Goal: Task Accomplishment & Management: Complete application form

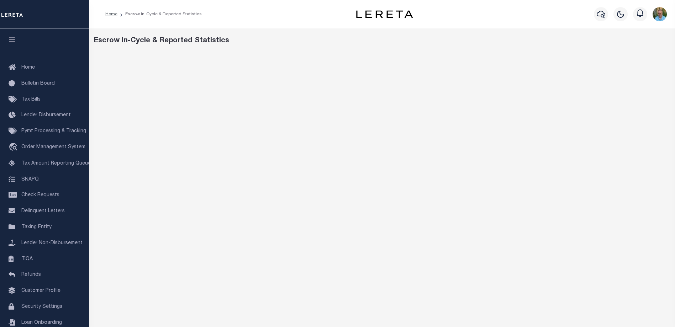
scroll to position [12, 0]
click at [30, 66] on span "Home" at bounding box center [28, 67] width 14 height 5
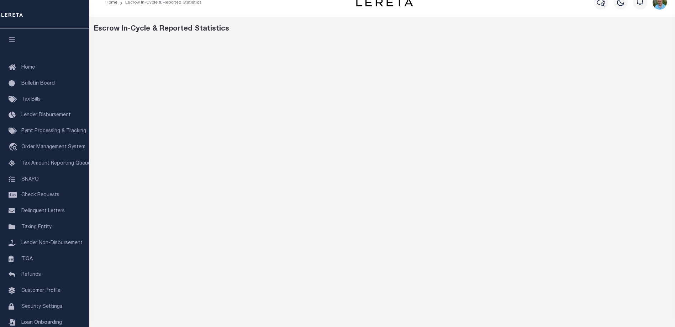
click at [624, 28] on div "Escrow In-Cycle & Reported Statistics" at bounding box center [382, 29] width 576 height 11
click at [11, 40] on icon "button" at bounding box center [12, 39] width 8 height 6
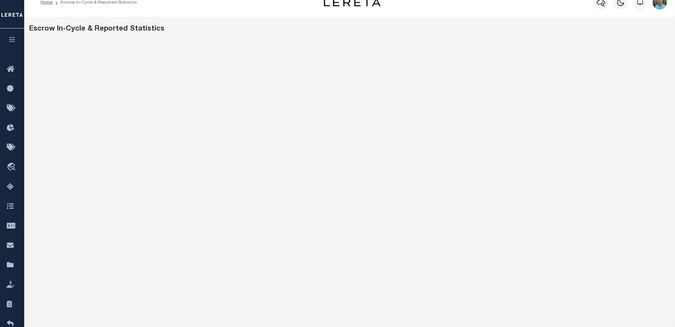
click at [11, 39] on icon "button" at bounding box center [12, 39] width 8 height 6
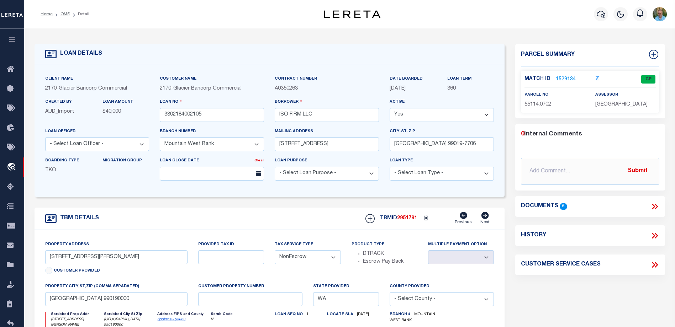
select select "4575"
select select "NonEscrow"
click at [9, 41] on icon "button" at bounding box center [12, 39] width 8 height 6
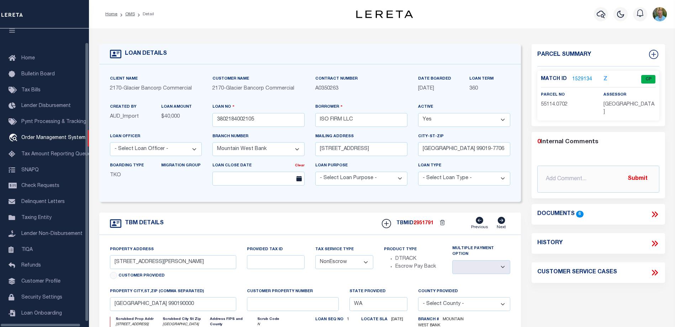
scroll to position [19, 0]
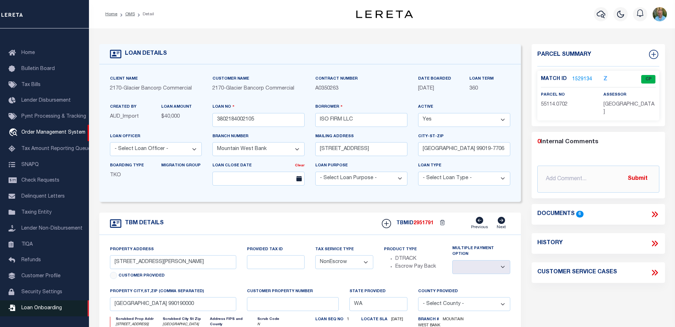
click at [39, 306] on span "Loan Onboarding" at bounding box center [41, 308] width 41 height 5
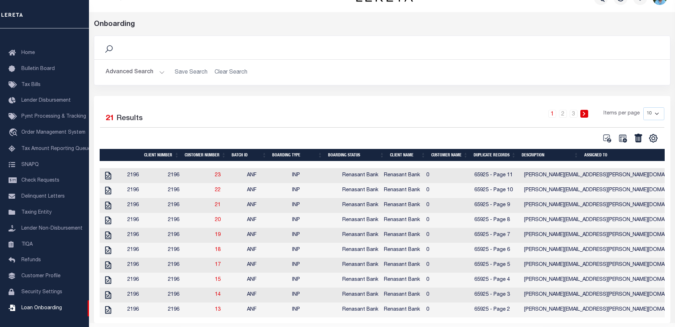
scroll to position [43, 0]
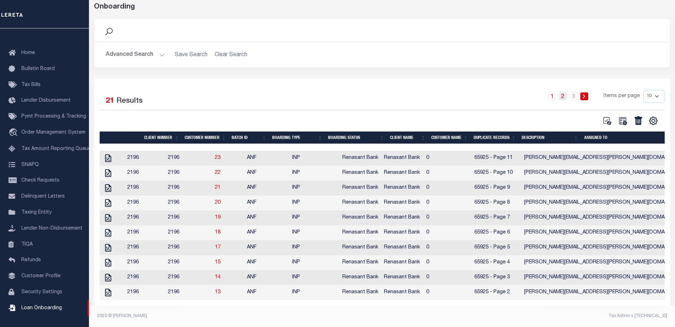
click at [563, 92] on link "2" at bounding box center [563, 96] width 8 height 8
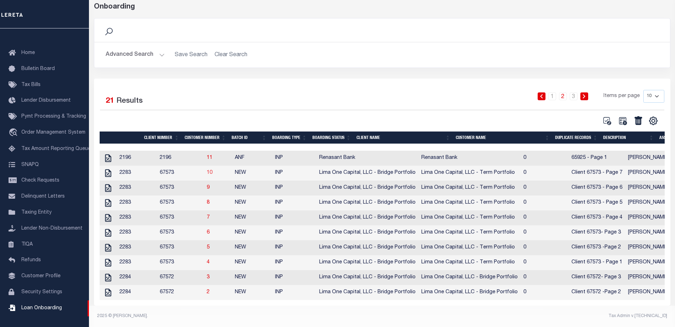
click at [212, 170] on link "10" at bounding box center [210, 172] width 6 height 5
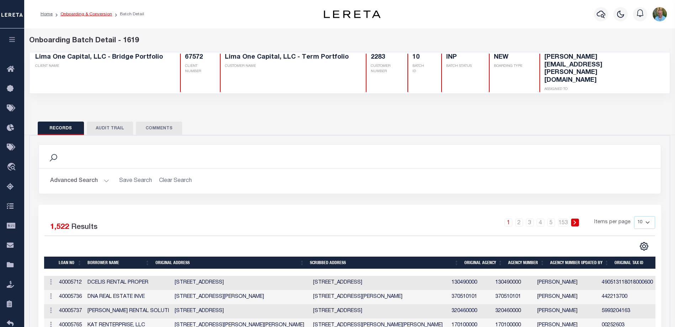
click at [76, 14] on link "Onboarding & Conversion" at bounding box center [86, 14] width 52 height 4
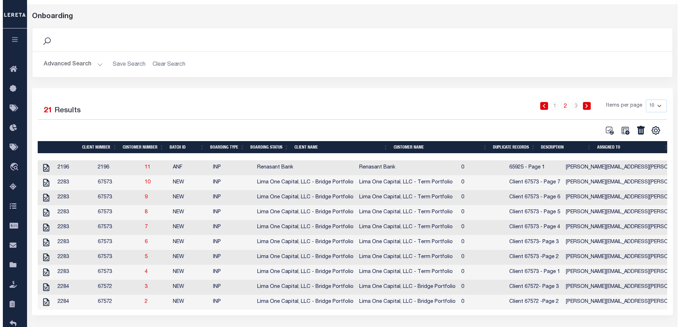
scroll to position [36, 0]
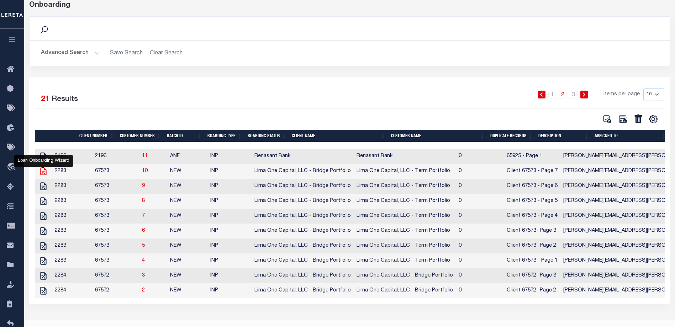
click at [46, 173] on icon "" at bounding box center [43, 172] width 6 height 8
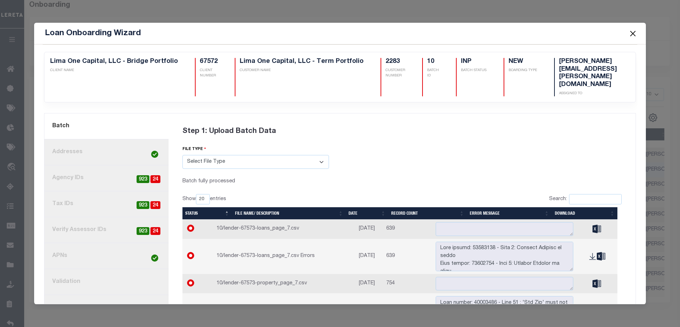
click at [97, 165] on link "3. Agency IDs 24 923" at bounding box center [106, 178] width 124 height 26
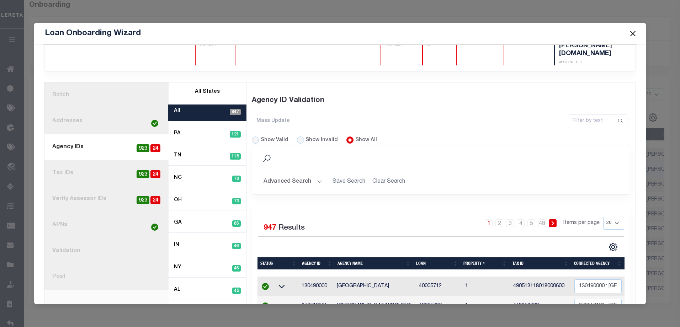
scroll to position [0, 0]
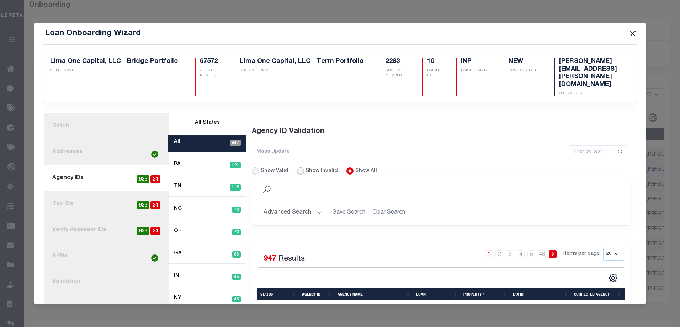
click at [300, 168] on input "Show Invalid" at bounding box center [300, 171] width 7 height 7
radio input "true"
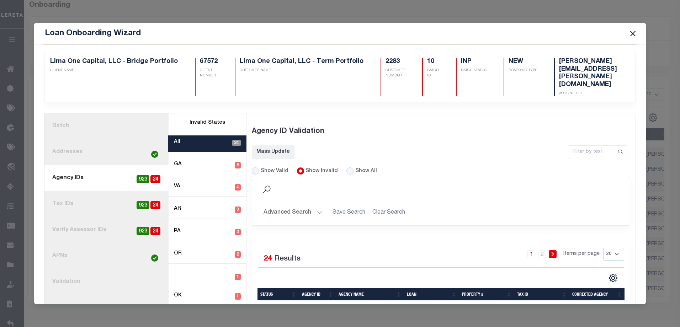
click at [74, 113] on link "1. Batch" at bounding box center [106, 126] width 124 height 26
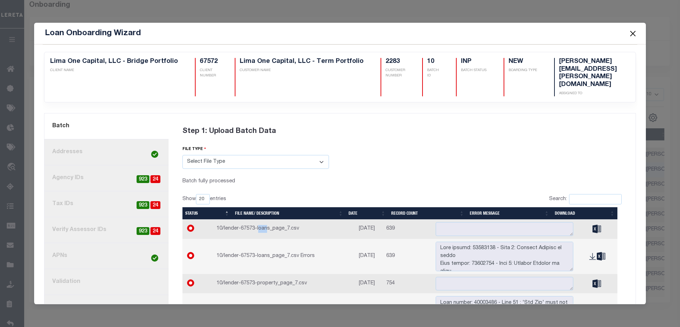
drag, startPoint x: 260, startPoint y: 213, endPoint x: 264, endPoint y: 213, distance: 4.3
click at [264, 220] on td "10/lender-67573-loans_page_7.csv" at bounding box center [285, 230] width 142 height 20
click at [261, 274] on td "10/lender-67573-property_page_7.csv" at bounding box center [285, 284] width 142 height 20
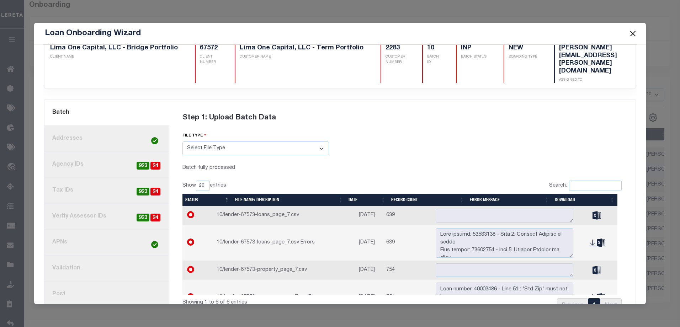
scroll to position [21, 0]
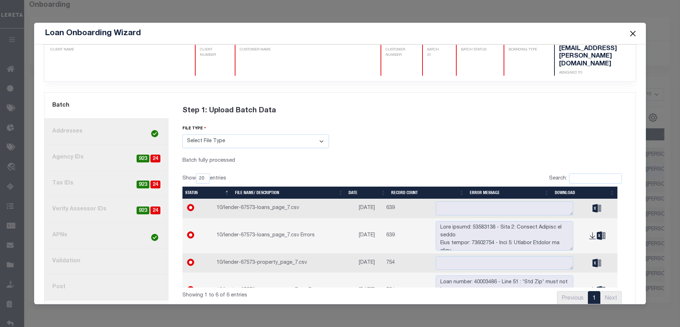
click at [88, 275] on link "8. Post" at bounding box center [106, 288] width 124 height 26
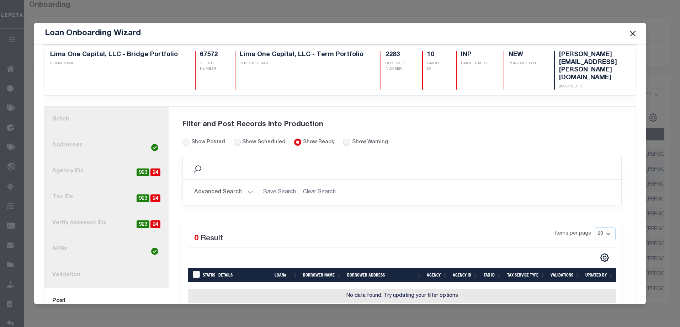
scroll to position [18, 0]
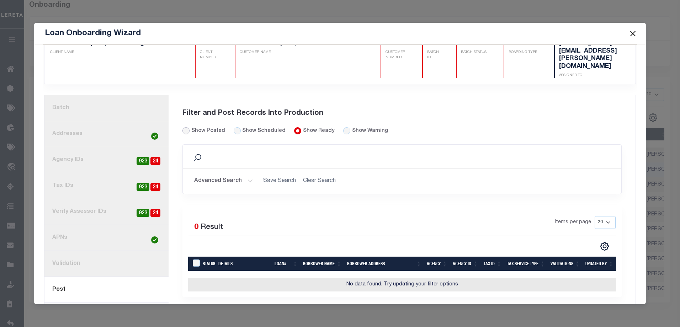
click at [185, 127] on input "Show Posted" at bounding box center [186, 130] width 7 height 7
radio input "true"
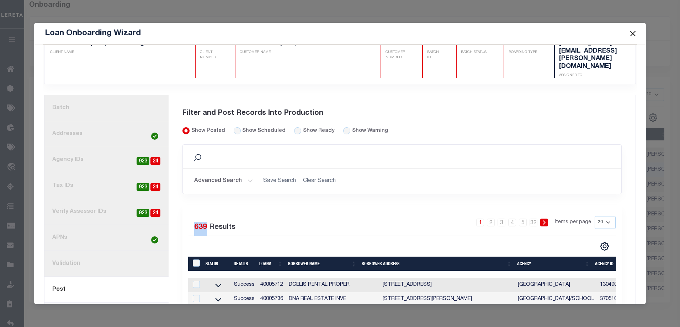
drag, startPoint x: 195, startPoint y: 211, endPoint x: 206, endPoint y: 211, distance: 11.7
click at [206, 222] on div "639 Results" at bounding box center [214, 229] width 41 height 14
click at [83, 95] on link "1. Batch" at bounding box center [106, 108] width 124 height 26
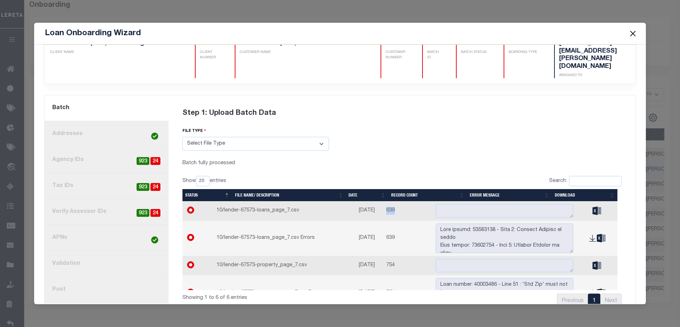
drag, startPoint x: 388, startPoint y: 193, endPoint x: 396, endPoint y: 194, distance: 7.2
click at [396, 201] on td "639" at bounding box center [408, 211] width 49 height 20
click at [633, 34] on button "Close" at bounding box center [632, 33] width 9 height 9
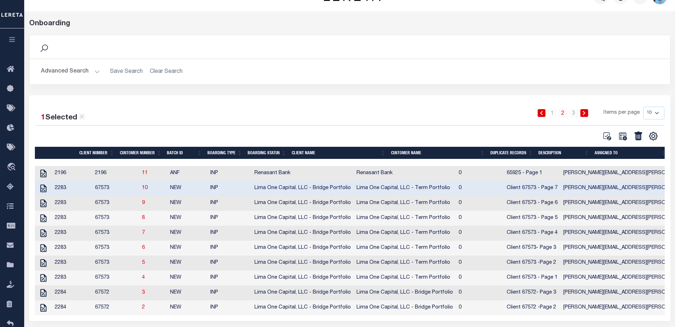
scroll to position [0, 0]
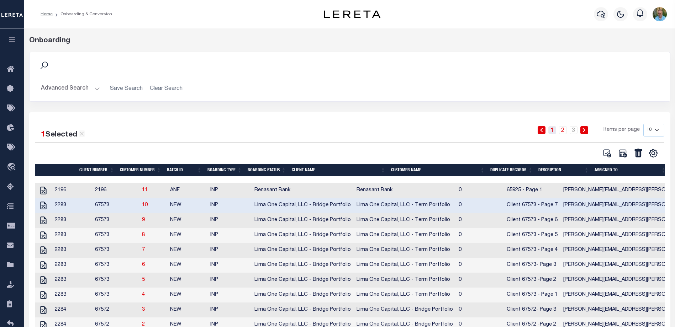
click at [553, 129] on link "1" at bounding box center [552, 130] width 8 height 8
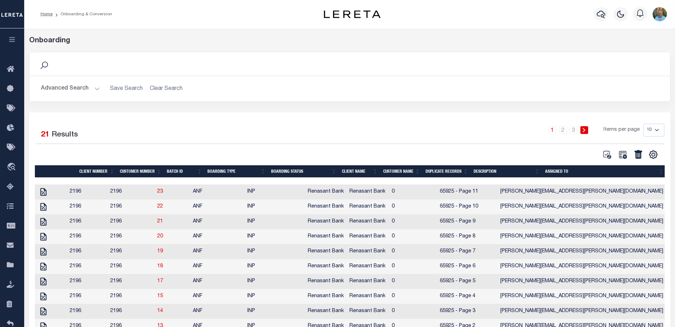
click at [10, 40] on icon "button" at bounding box center [12, 39] width 8 height 6
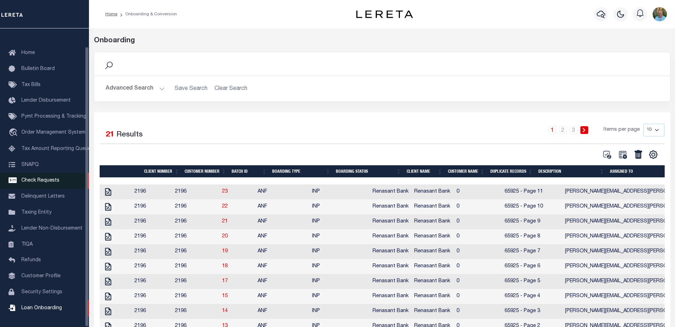
scroll to position [19, 0]
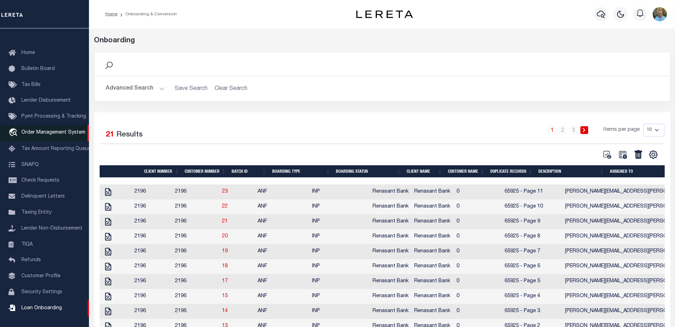
click at [33, 130] on span "Order Management System" at bounding box center [53, 132] width 64 height 5
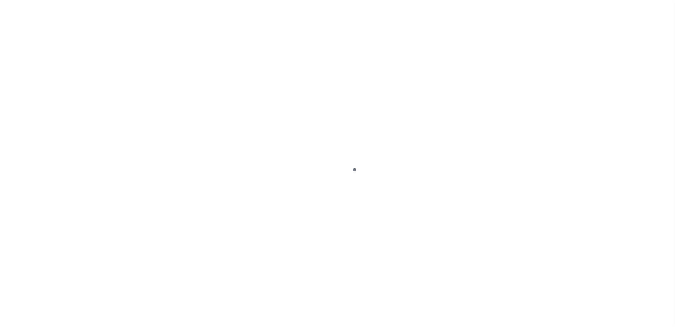
scroll to position [19, 0]
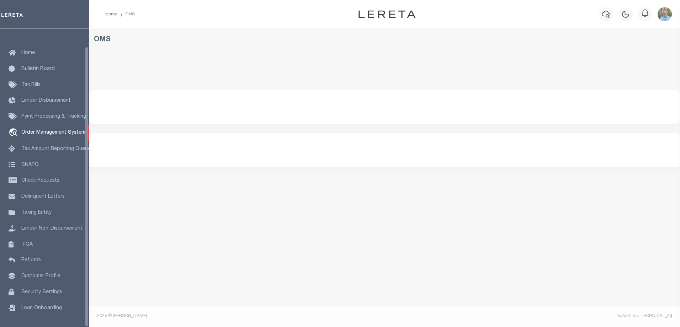
select select "200"
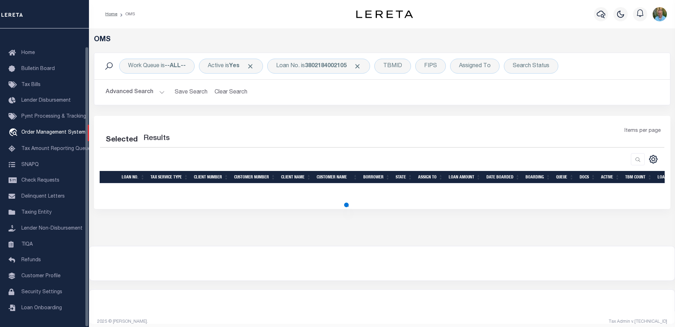
select select "200"
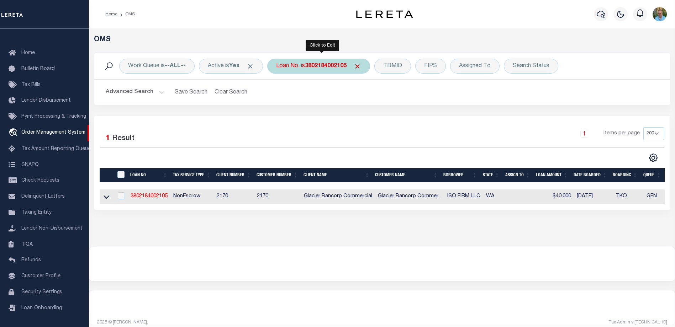
click at [330, 69] on b "3802184002105" at bounding box center [326, 66] width 42 height 6
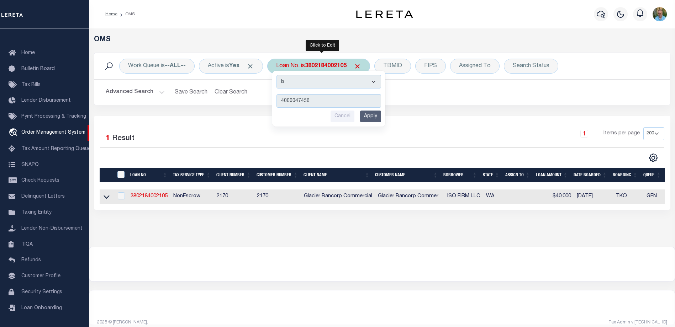
type input "4000047456"
click at [372, 117] on input "Apply" at bounding box center [370, 117] width 21 height 12
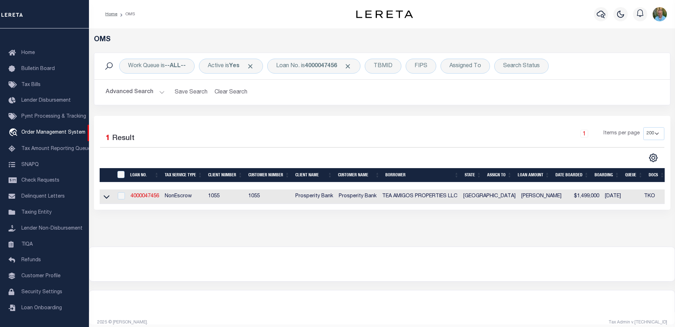
click at [147, 192] on td "4000047456" at bounding box center [145, 197] width 34 height 15
checkbox input "true"
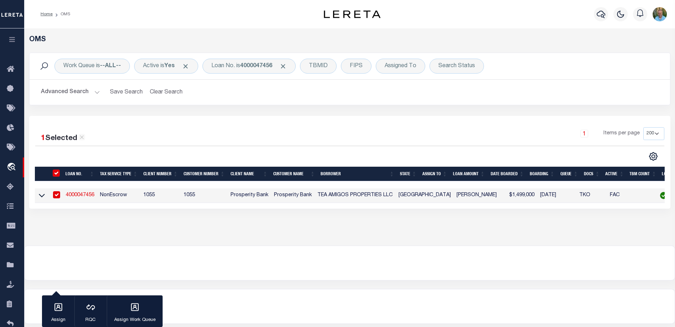
click at [68, 194] on link "4000047456" at bounding box center [80, 195] width 28 height 5
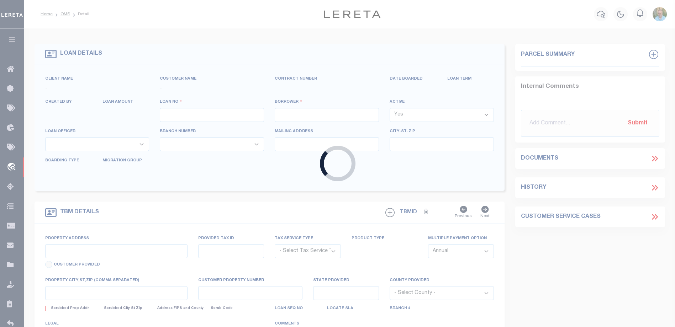
type input "4000047456"
type input "TEA AMIGOS PROPERTIES LLC"
select select
select select "400"
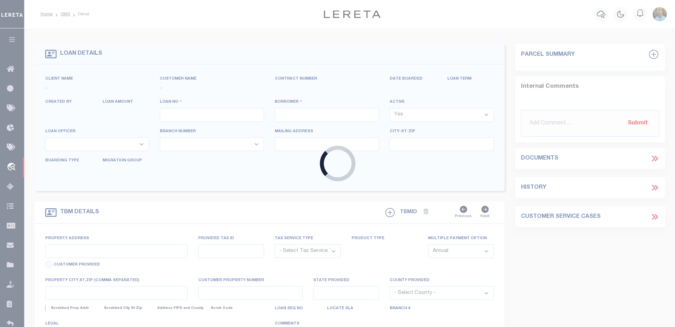
select select "NonEscrow"
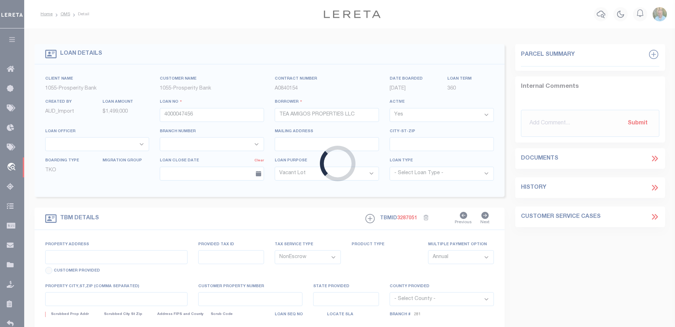
select select "14718"
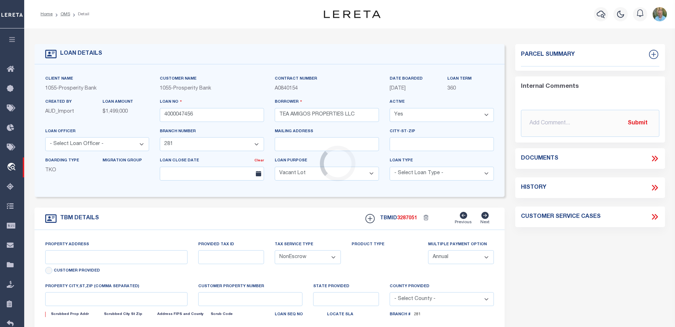
type input "[STREET_ADDRESS]"
type input "R33751"
select select
type input "[GEOGRAPHIC_DATA] TX 76102"
type input "[GEOGRAPHIC_DATA]"
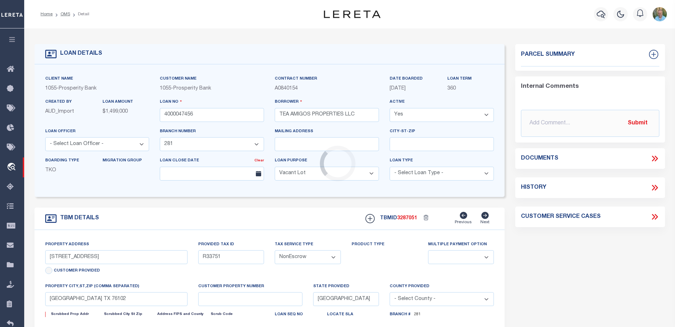
select select
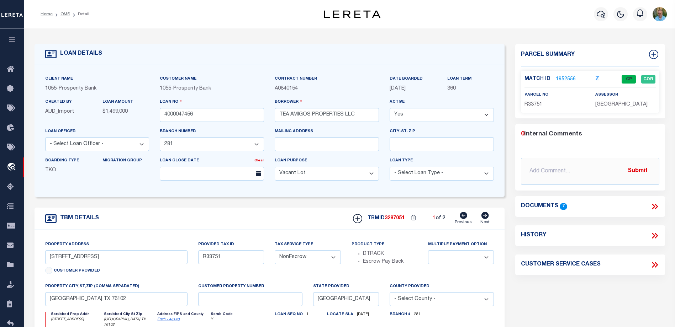
click at [564, 77] on link "1952556" at bounding box center [566, 79] width 20 height 7
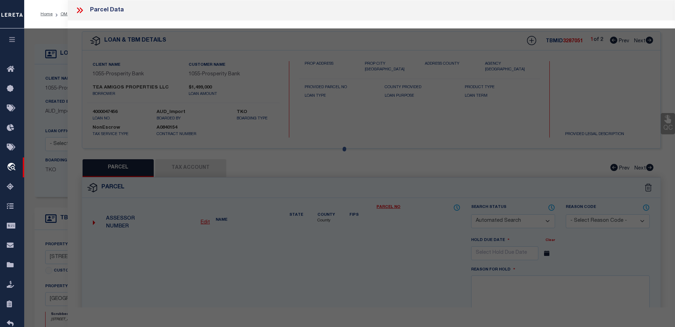
checkbox input "false"
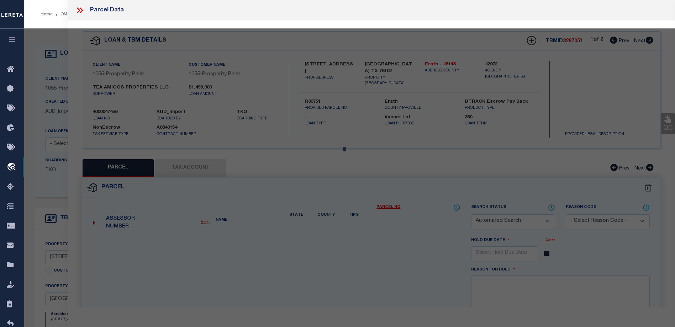
select select "CP"
type input "TEA AMIGOS PROPERTIES LLC"
select select
type input "[STREET_ADDRESS]"
checkbox input "false"
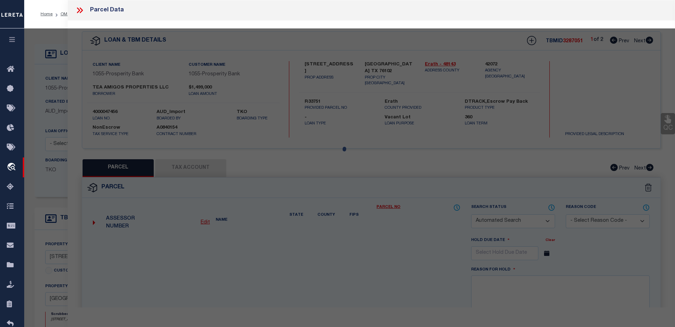
type input "[GEOGRAPHIC_DATA] TX 76102"
type textarea "Acres 0.832, S6200 SOUTH SIDE ADDITION, BLOCK 32;, LOT 20;21; (PT OF 21)"
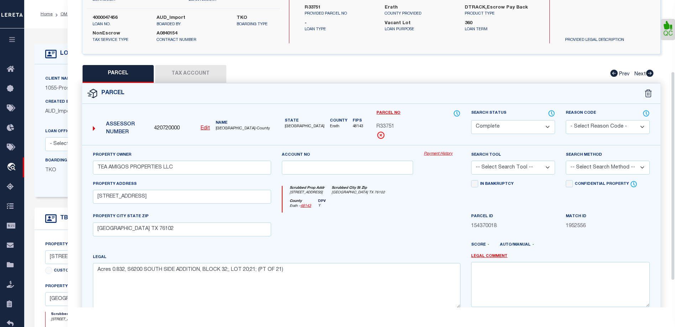
scroll to position [107, 0]
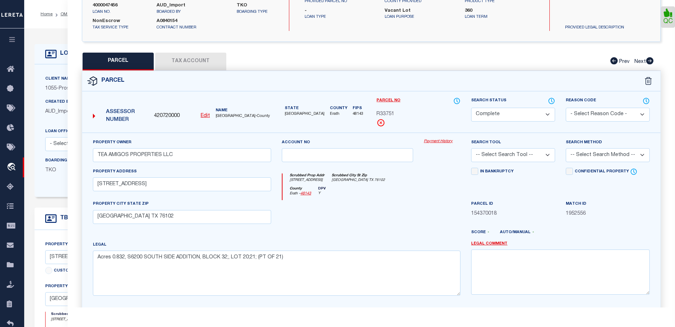
click at [191, 63] on button "Tax Account" at bounding box center [190, 62] width 71 height 18
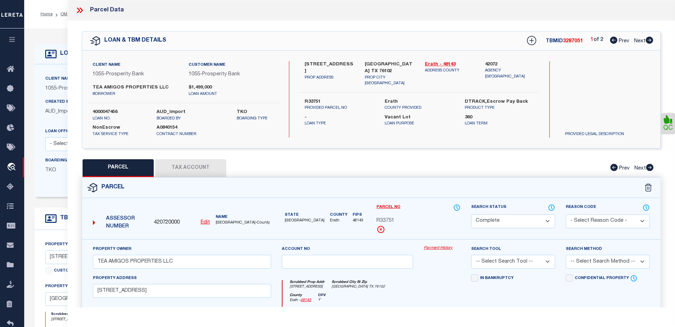
select select "100"
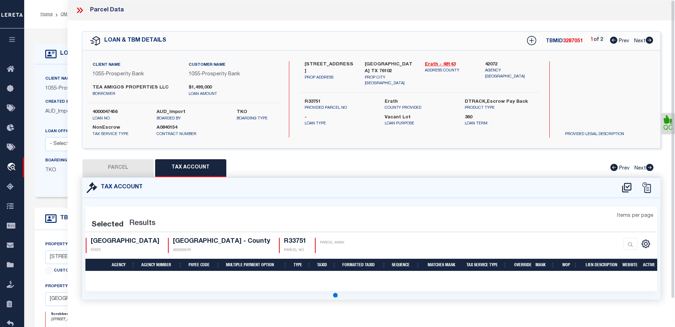
select select "100"
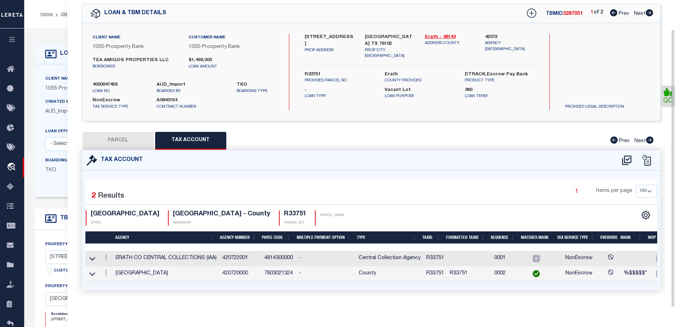
click at [47, 28] on div "LOAN DETAILS Client Name 1055" at bounding box center [349, 243] width 651 height 431
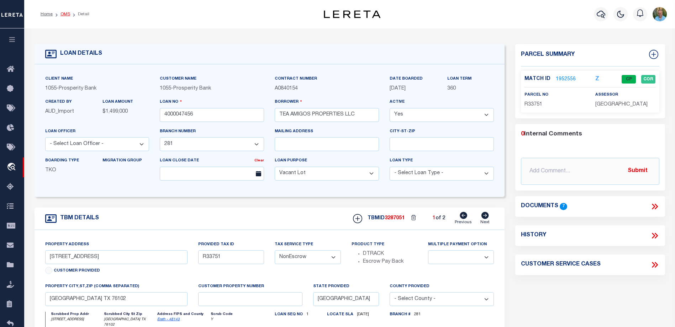
click at [63, 14] on link "OMS" at bounding box center [65, 14] width 10 height 4
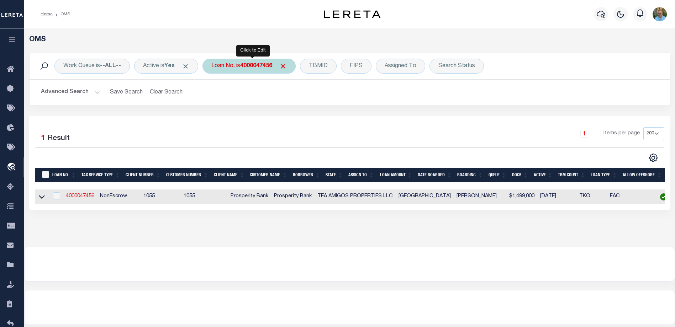
click at [242, 71] on div "Loan No. is 4000047456" at bounding box center [248, 66] width 93 height 15
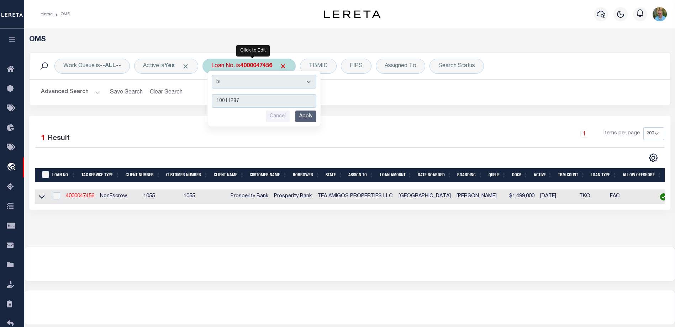
type input "10011287"
click at [304, 118] on input "Apply" at bounding box center [305, 117] width 21 height 12
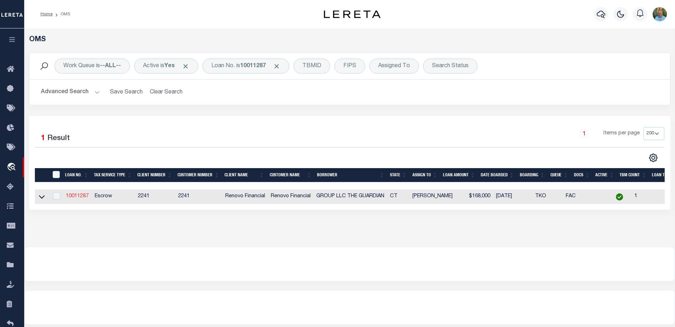
click at [81, 196] on link "10011287" at bounding box center [77, 196] width 23 height 5
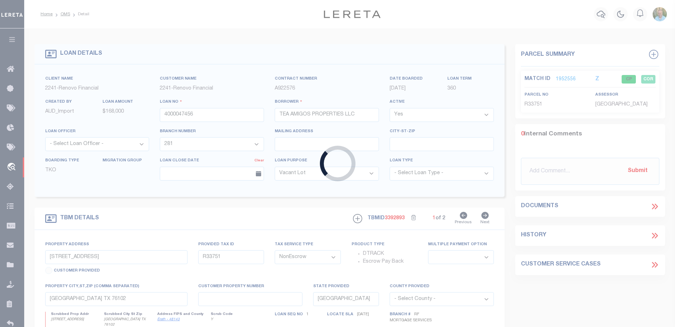
type input "10011287"
type input "GROUP LLC THE GUARDIAN"
select select
type input "[STREET_ADDRESS]"
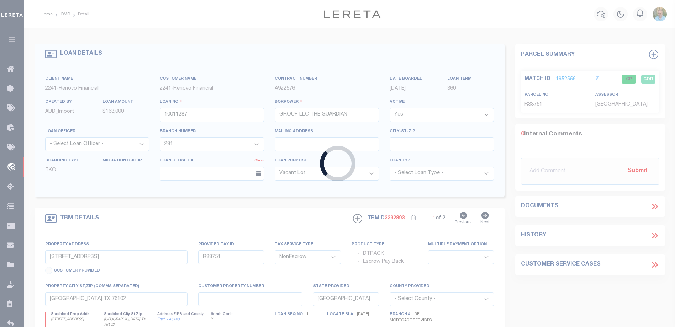
type input "BRIDGEPORT CT 06610-3030 NULL"
select select "10"
select select "Escrow"
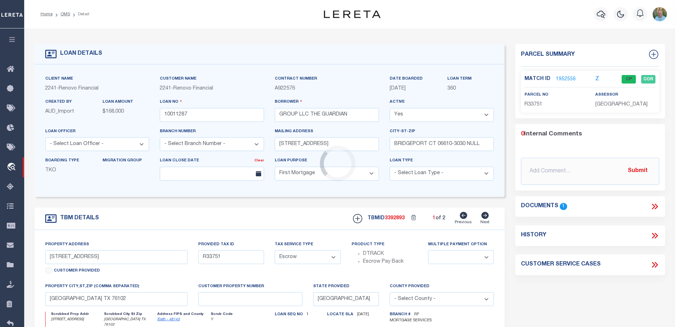
type input "118 -120 [PERSON_NAME] ST"
type input "00028440"
type input "ANSONIA CT 06401"
type input "a0kUS000006jtUj"
type input "CT"
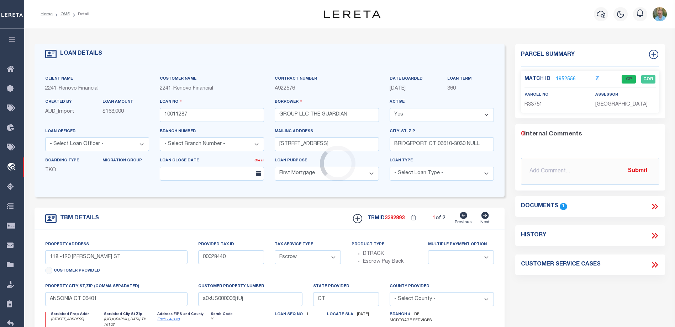
select select "14701"
select select "25067"
select select
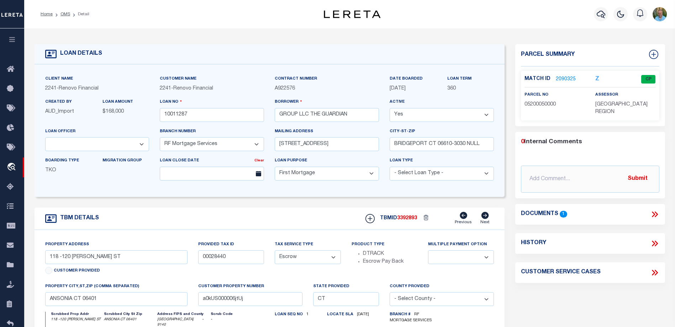
click at [564, 78] on link "2090325" at bounding box center [566, 79] width 20 height 7
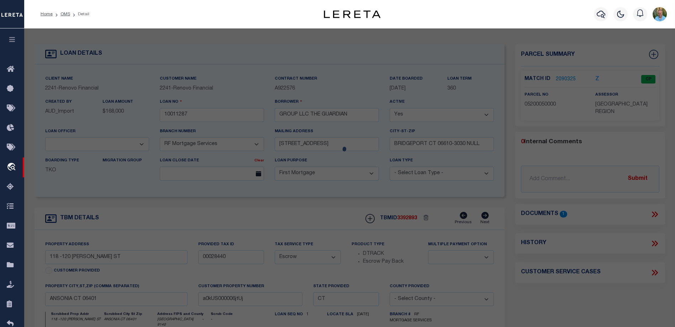
select select "AS"
checkbox input "false"
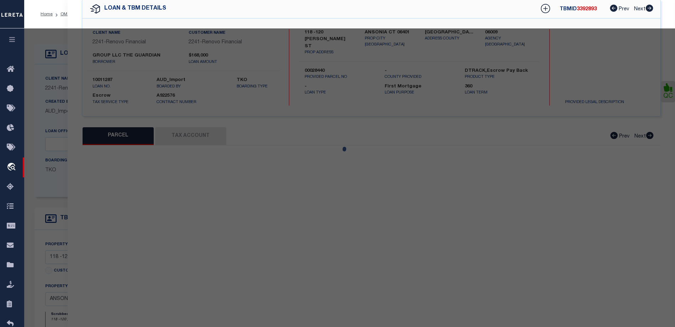
select select "CP"
type input "GUARDIAN GROUP LLC"
select select "AGF"
select select "ADD"
type input "[STREET_ADDRESS][PERSON_NAME]"
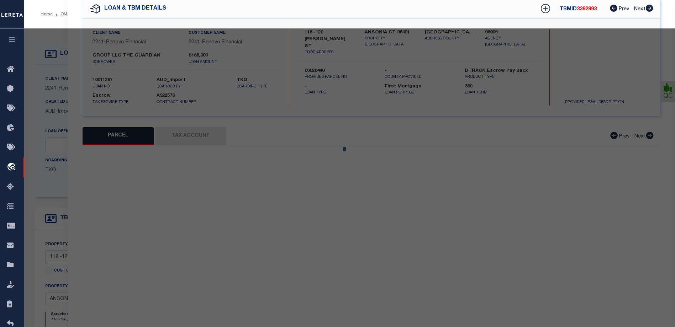
type input "ANSONIA CT 06401"
type textarea "BLK:5 CITY/MUNI/TWP:ANSONIA"
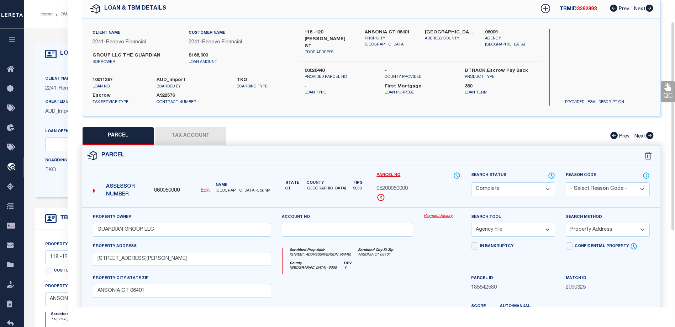
click at [191, 130] on button "Tax Account" at bounding box center [190, 136] width 71 height 18
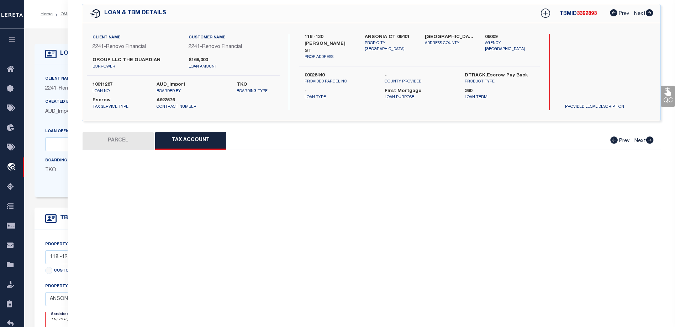
select select "100"
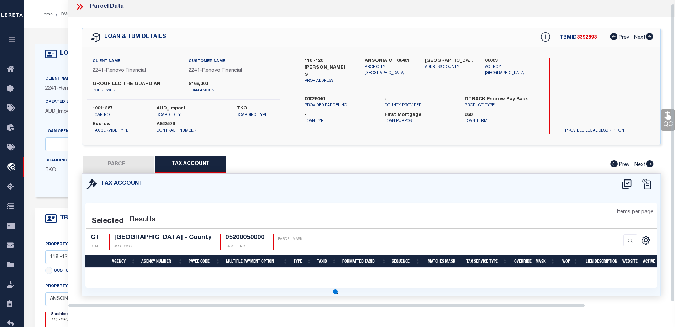
select select "100"
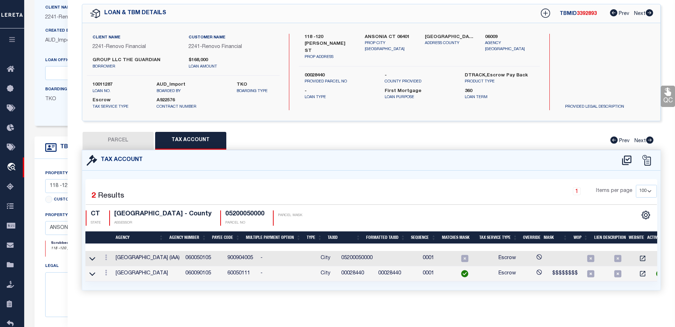
scroll to position [0, 3]
click at [56, 128] on form "LOAN DETAILS Client Name 2241 - Renovo Financial" at bounding box center [270, 170] width 470 height 394
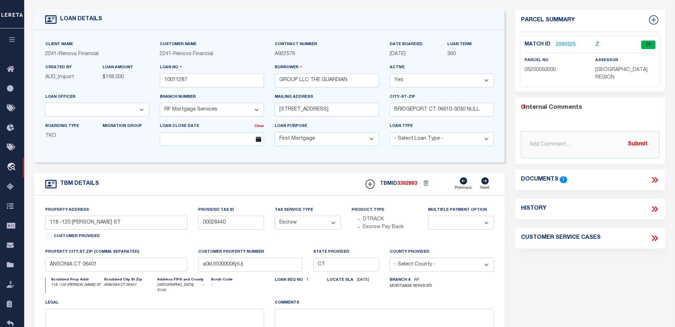
scroll to position [0, 0]
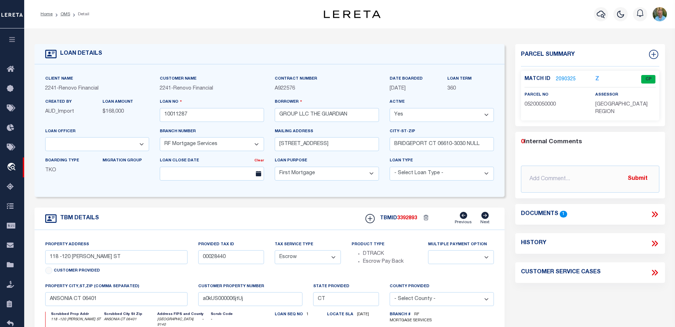
click at [562, 79] on link "2090325" at bounding box center [566, 79] width 20 height 7
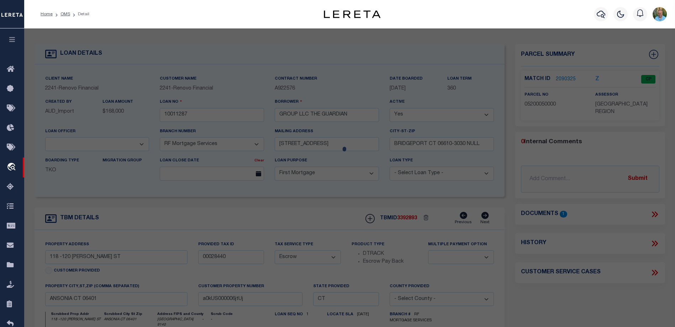
select select "AS"
select select
checkbox input "false"
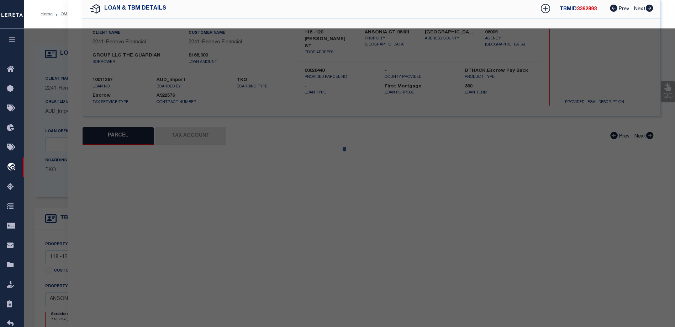
select select "CP"
type input "GUARDIAN GROUP LLC"
select select "AGF"
select select "ADD"
type input "[STREET_ADDRESS][PERSON_NAME]"
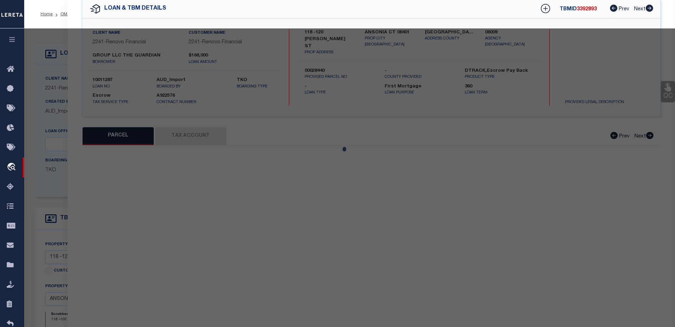
type input "ANSONIA CT 06401"
type textarea "BLK:5 CITY/MUNI/TWP:ANSONIA"
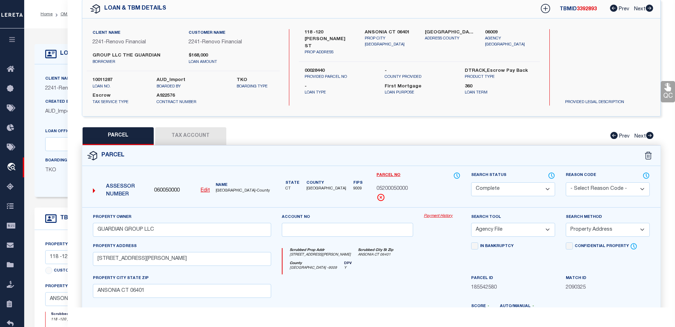
click at [207, 132] on button "Tax Account" at bounding box center [190, 136] width 71 height 18
select select "100"
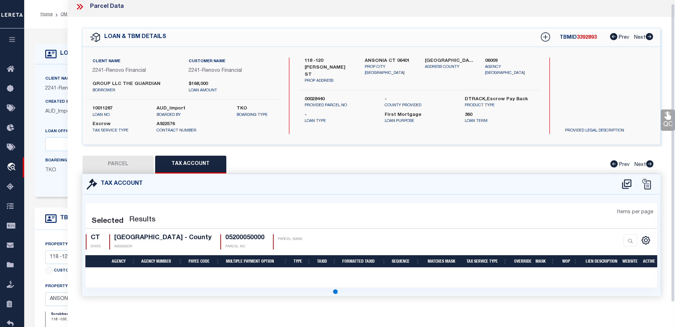
select select "100"
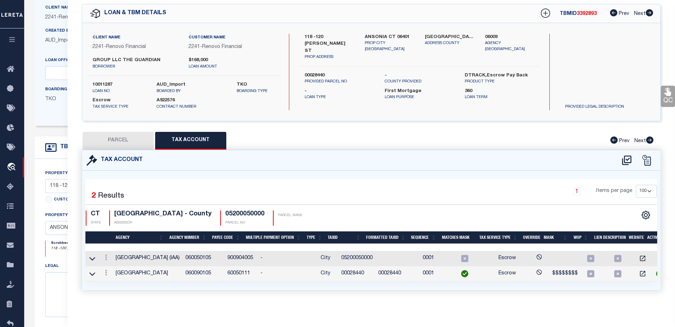
scroll to position [0, 3]
